Goal: Information Seeking & Learning: Learn about a topic

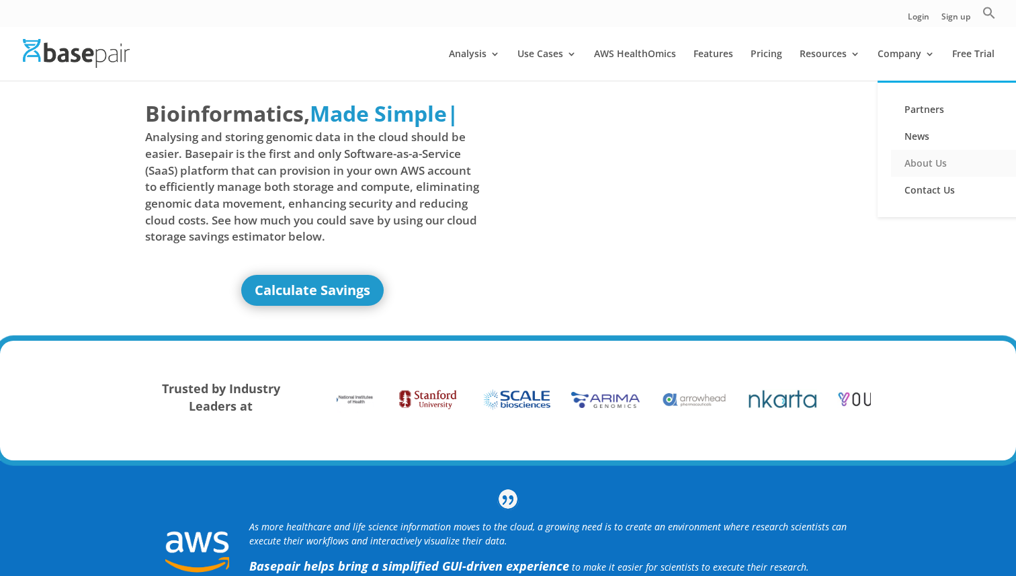
click at [919, 158] on link "About Us" at bounding box center [958, 163] width 134 height 27
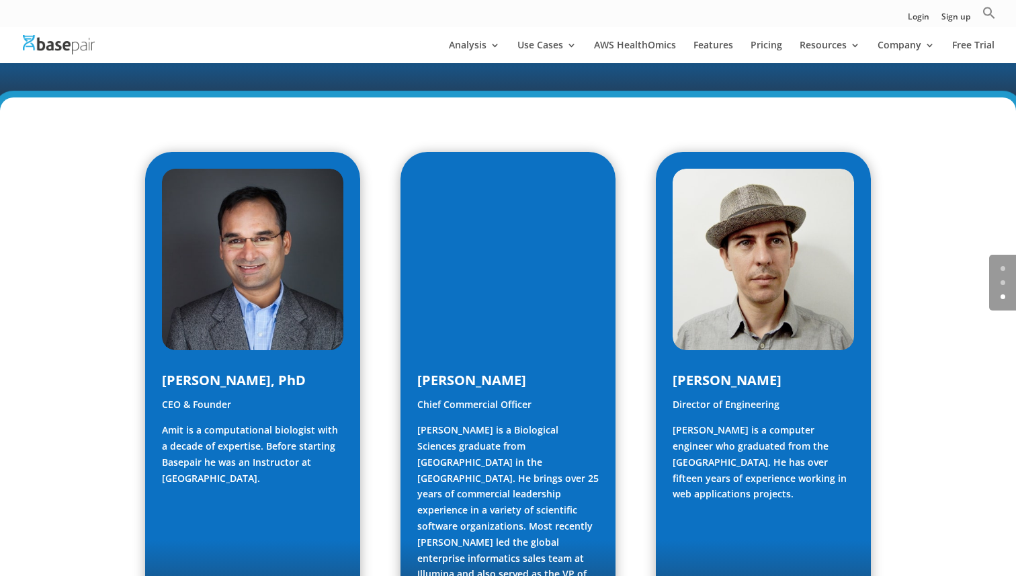
scroll to position [124, 0]
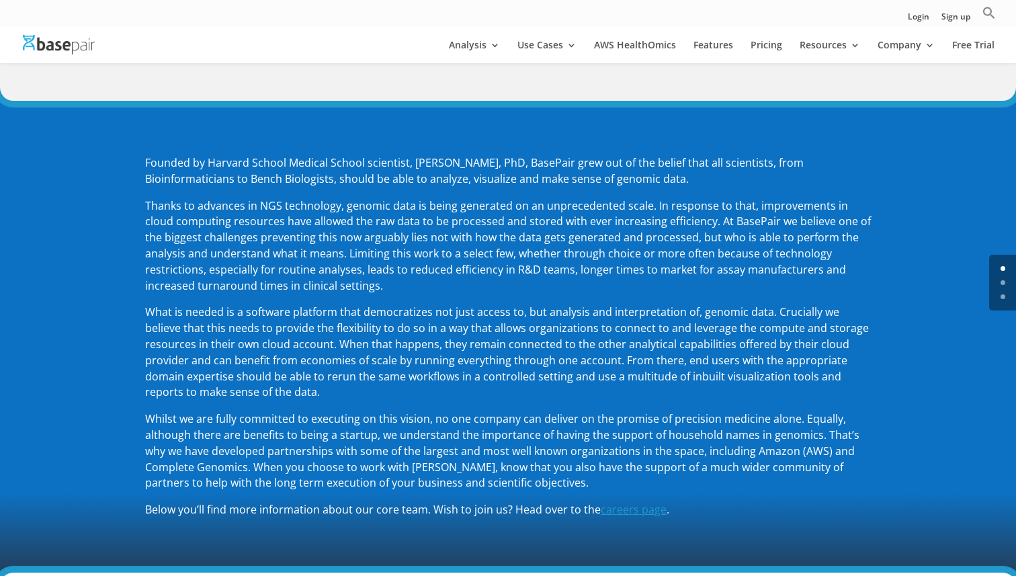
click at [25, 55] on div at bounding box center [528, 45] width 1016 height 36
click at [32, 46] on img at bounding box center [59, 44] width 72 height 19
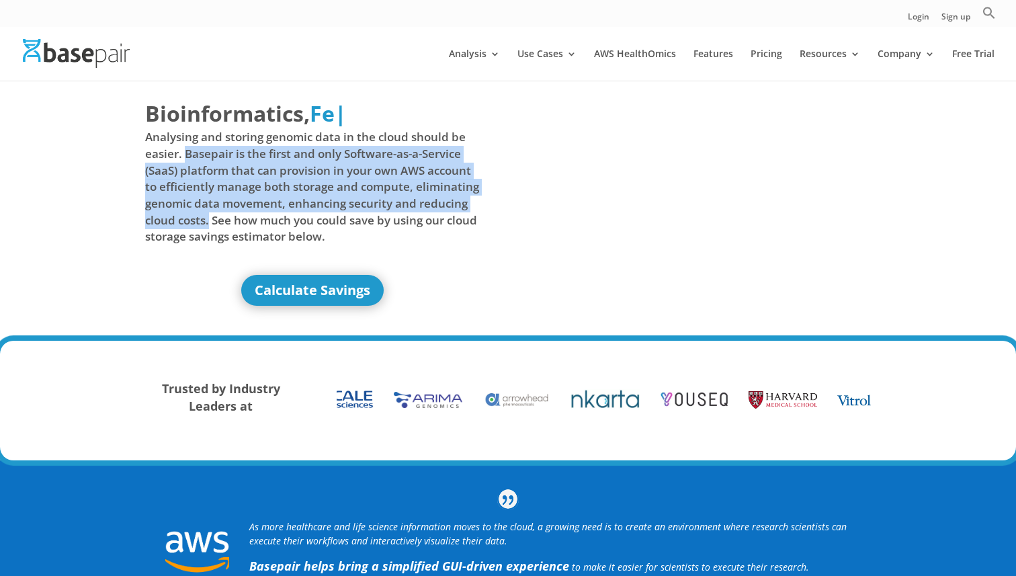
drag, startPoint x: 187, startPoint y: 149, endPoint x: 210, endPoint y: 219, distance: 73.7
click at [210, 219] on span "Analysing and storing genomic data in the cloud should be easier. Basepair is t…" at bounding box center [312, 187] width 335 height 116
copy span "Basepair is the first and only Software-as-a-Service (SaaS) platform that can p…"
